Goal: Navigation & Orientation: Find specific page/section

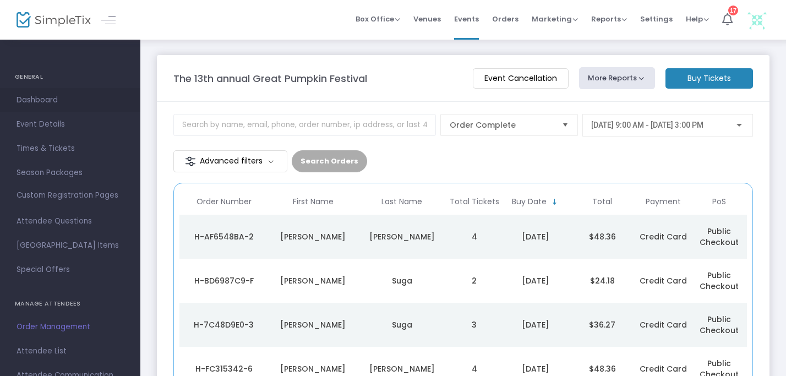
click at [35, 102] on span "Dashboard" at bounding box center [70, 100] width 107 height 14
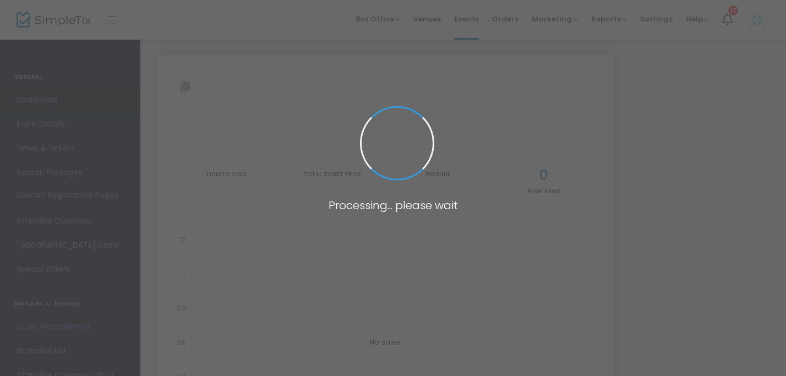
type input "[URL][DOMAIN_NAME]"
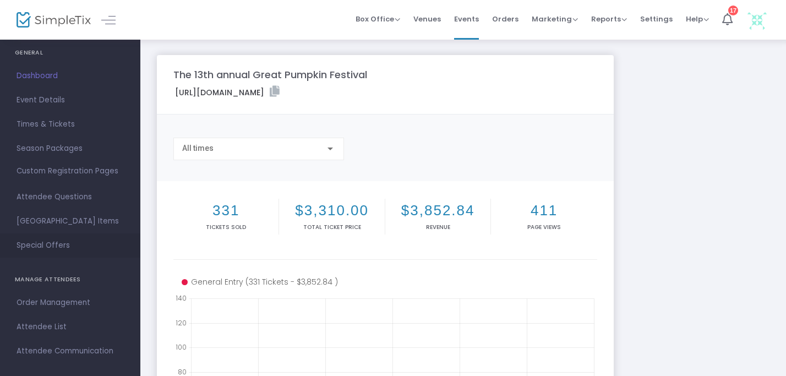
scroll to position [26, 0]
click at [50, 302] on span "Order Management" at bounding box center [70, 301] width 107 height 14
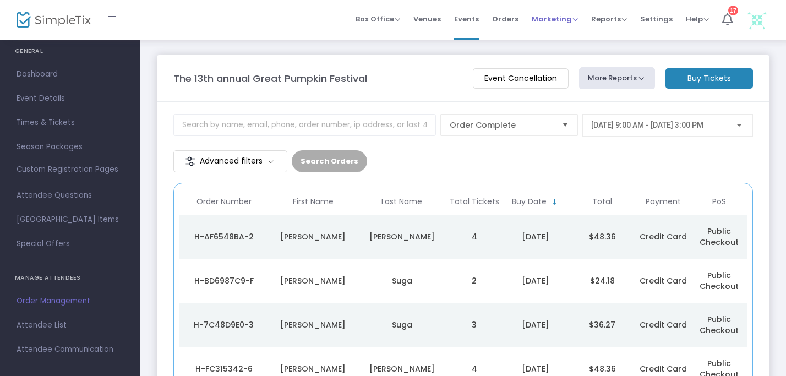
click at [547, 19] on span "Marketing" at bounding box center [555, 19] width 46 height 10
click at [477, 22] on span "Events" at bounding box center [466, 19] width 25 height 28
